Goal: Task Accomplishment & Management: Manage account settings

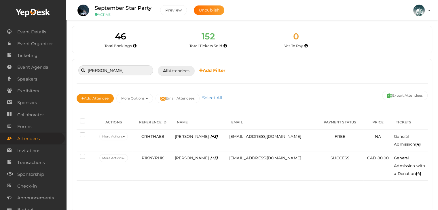
drag, startPoint x: 104, startPoint y: 69, endPoint x: 69, endPoint y: 73, distance: 34.5
click at [69, 73] on div "46 Total Bookings 152 Total Tickets Sold 0 Yet To Pay 0 Yet To Accept 0 Yet To …" at bounding box center [252, 112] width 372 height 224
click at [104, 70] on input at bounding box center [115, 70] width 75 height 10
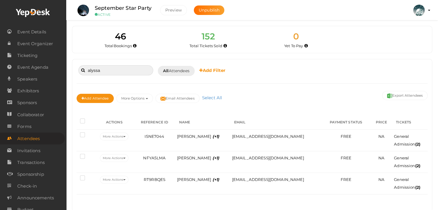
type input "alyssa"
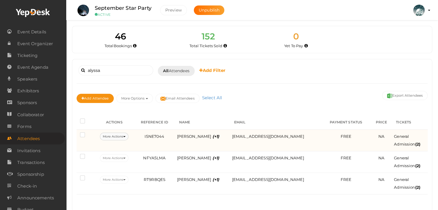
click at [128, 135] on button "More Actions" at bounding box center [114, 137] width 29 height 8
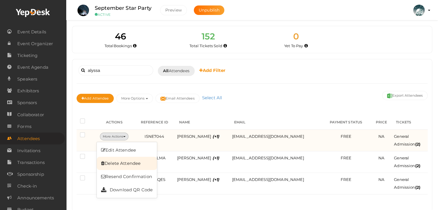
click at [136, 164] on link "Delete Attendee" at bounding box center [127, 163] width 60 height 13
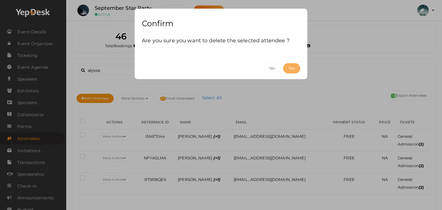
click at [293, 69] on button "Yes" at bounding box center [291, 68] width 17 height 10
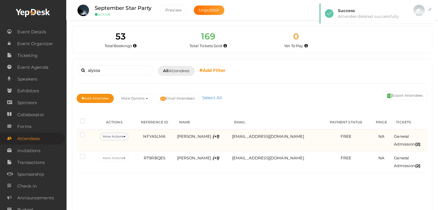
click at [128, 137] on button "More Actions" at bounding box center [114, 137] width 29 height 8
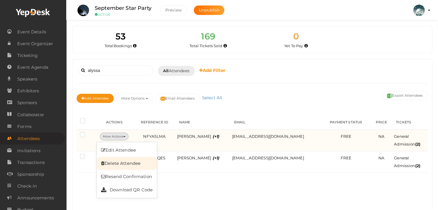
click at [141, 164] on link "Delete Attendee" at bounding box center [127, 163] width 60 height 13
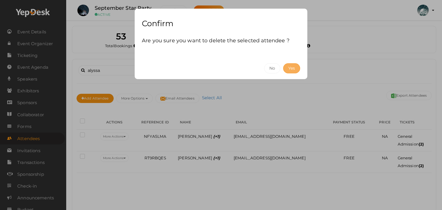
click at [291, 65] on button "Yes" at bounding box center [291, 68] width 17 height 10
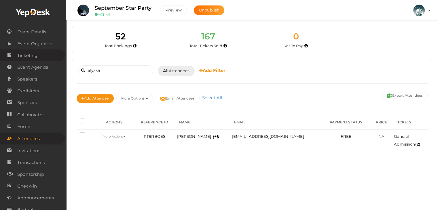
click at [31, 54] on span "Ticketing" at bounding box center [27, 56] width 20 height 12
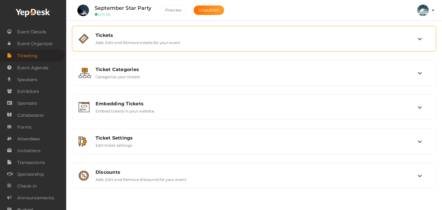
click at [147, 44] on label "Add, Edit and Remove tickets for your event" at bounding box center [138, 41] width 85 height 7
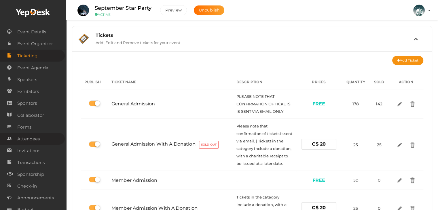
click at [27, 137] on span "Attendees" at bounding box center [28, 139] width 22 height 12
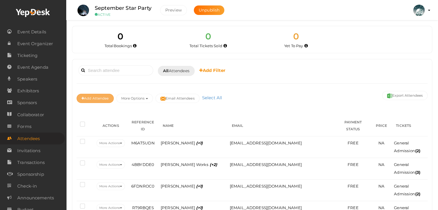
click at [95, 97] on button "Add Attendee" at bounding box center [95, 98] width 37 height 9
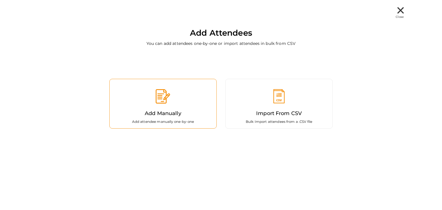
click at [113, 95] on div "Add Manually Add attendee manually one-by-one" at bounding box center [162, 104] width 107 height 50
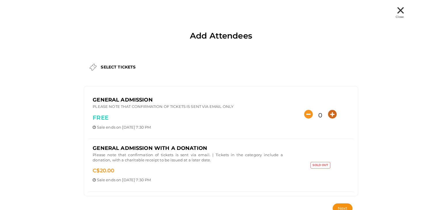
click at [331, 112] on icon "button" at bounding box center [332, 114] width 9 height 9
type input "4"
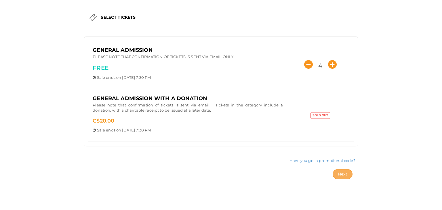
click at [342, 175] on span "Next" at bounding box center [343, 174] width 10 height 5
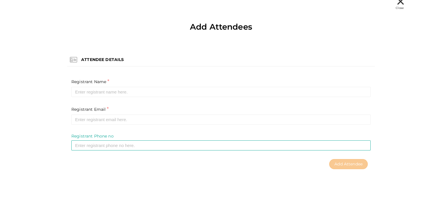
scroll to position [9, 0]
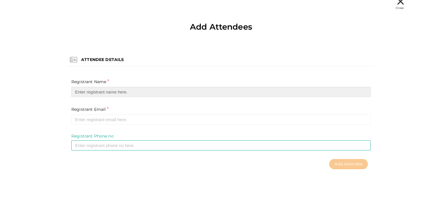
click at [78, 91] on input "text" at bounding box center [220, 92] width 299 height 10
paste input "[PERSON_NAME]"
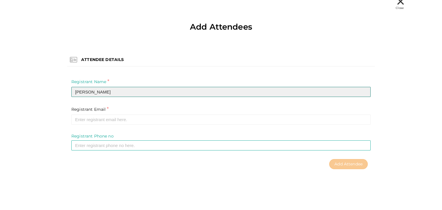
type input "[PERSON_NAME]"
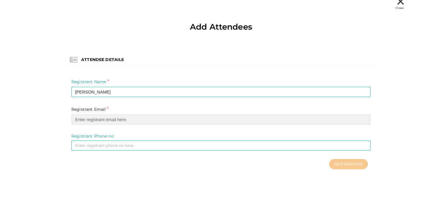
click at [79, 118] on input "email" at bounding box center [220, 120] width 299 height 10
paste input "[EMAIL_ADDRESS][DOMAIN_NAME]"
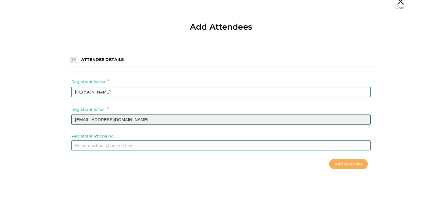
type input "[EMAIL_ADDRESS][DOMAIN_NAME]"
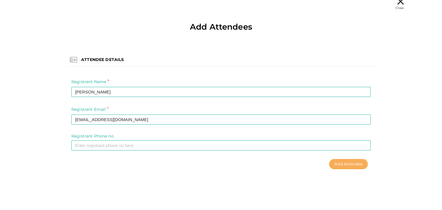
click at [342, 162] on span "Add Attendee" at bounding box center [349, 164] width 28 height 5
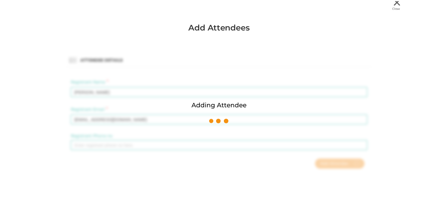
scroll to position [0, 0]
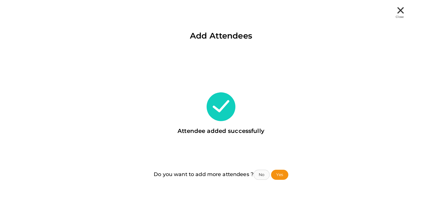
click at [267, 175] on button "No" at bounding box center [262, 175] width 16 height 10
